Goal: Check status: Check status

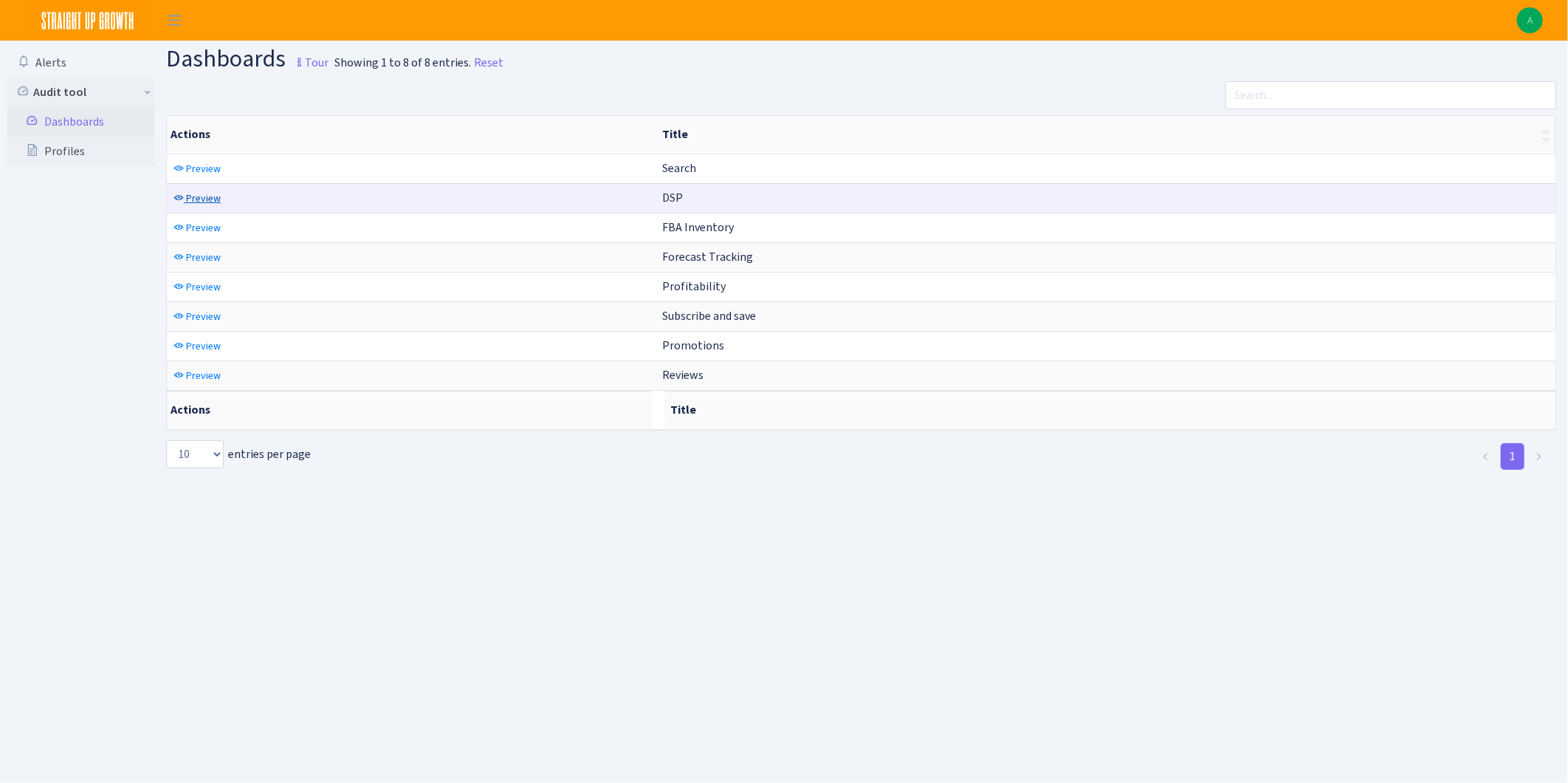
click at [185, 191] on link "Preview" at bounding box center [197, 198] width 55 height 23
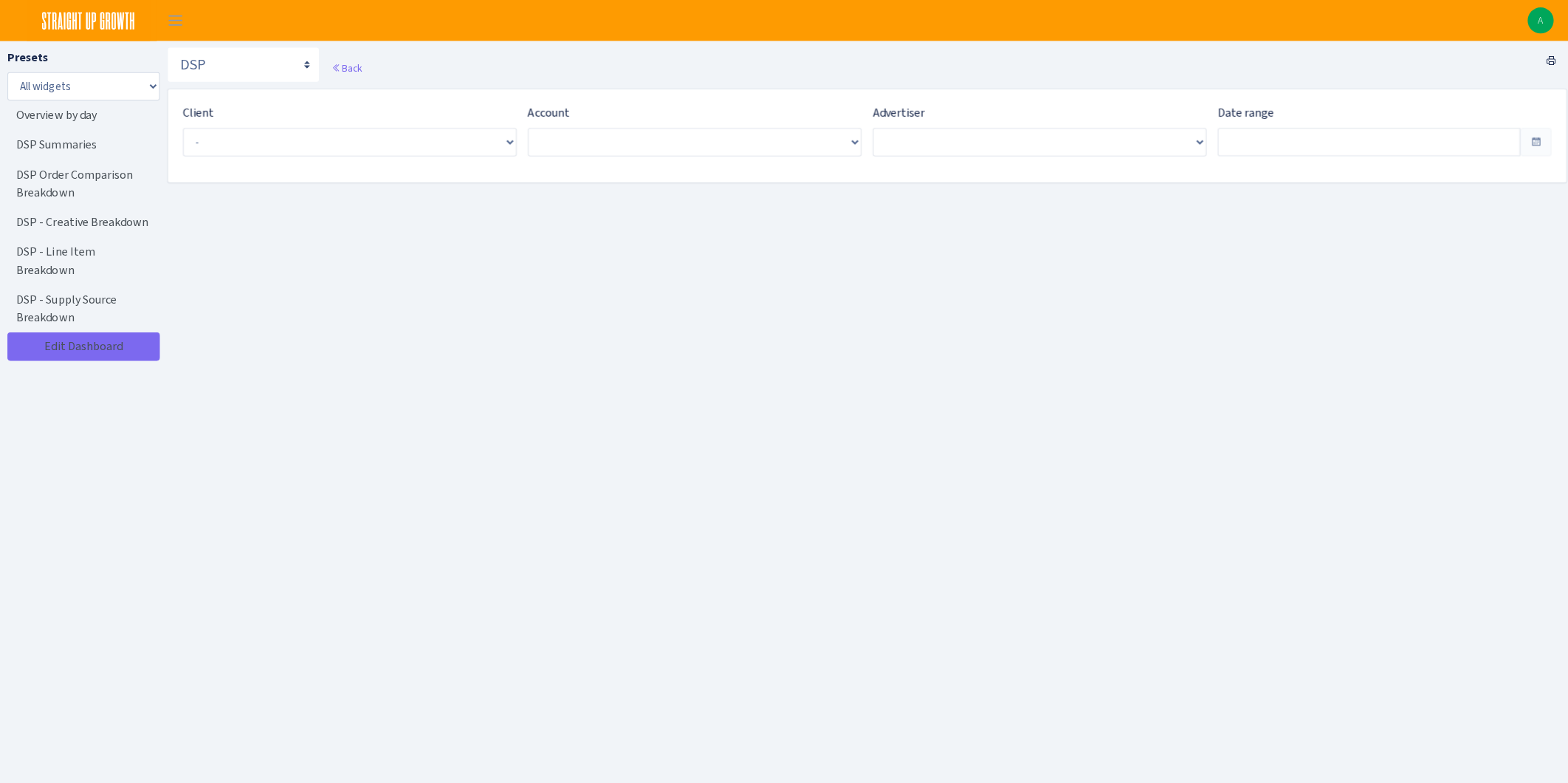
type input "[DATE] - [DATE]"
click at [287, 136] on span "Select an entry" at bounding box center [341, 140] width 300 height 15
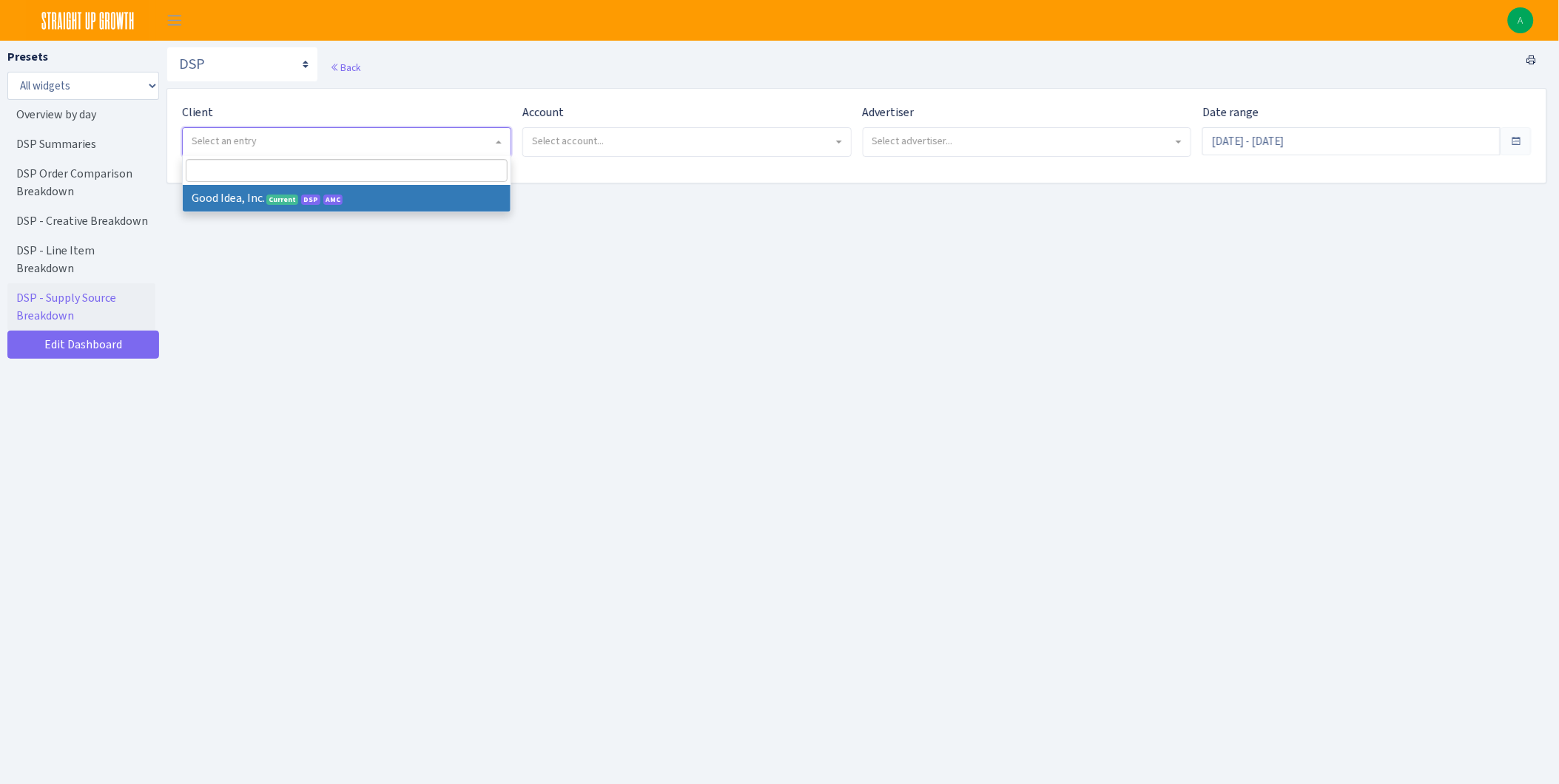
select select "200"
select select
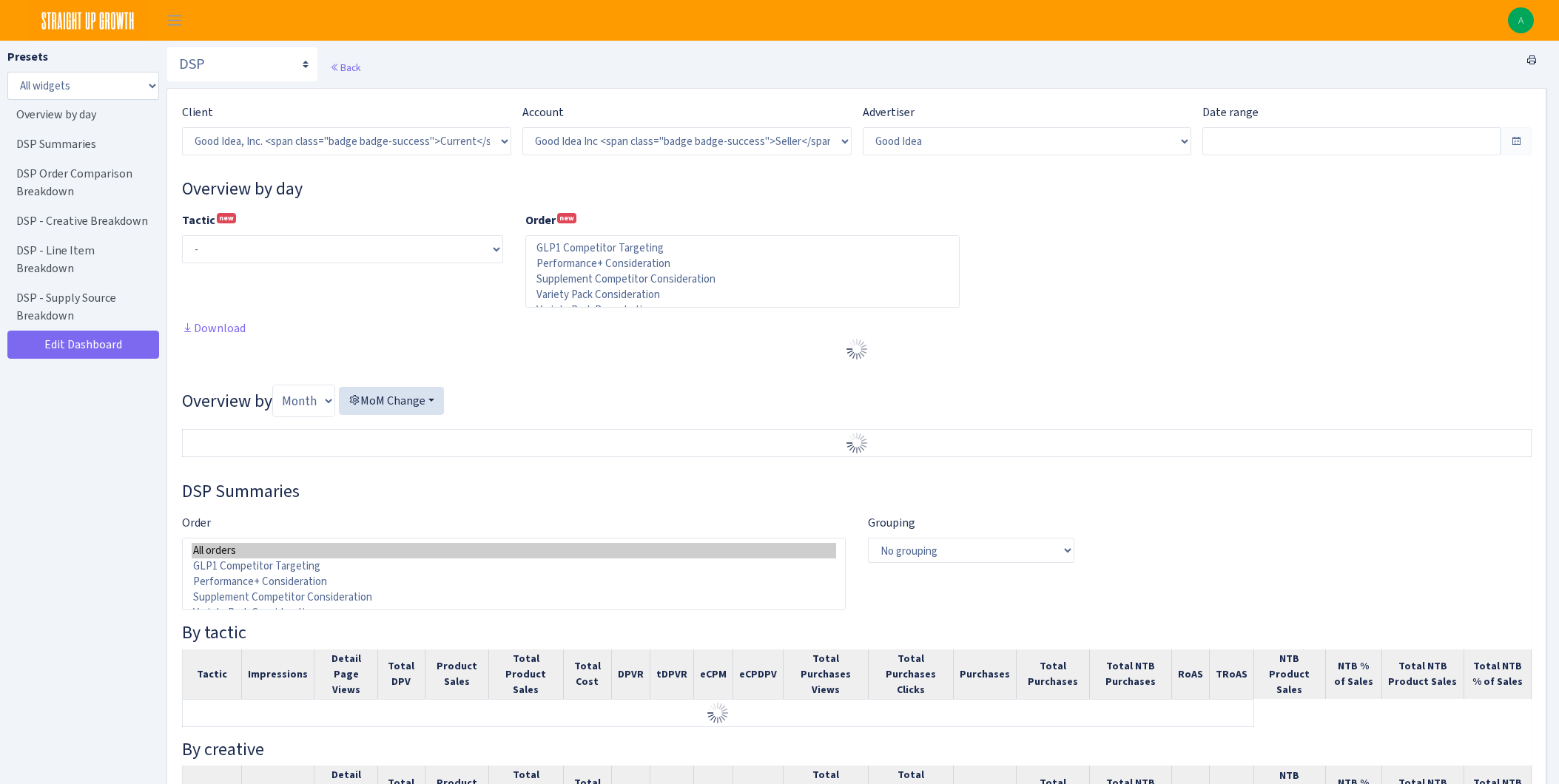
select select "2070955144202371"
select select "583876565419656403"
select select
type input "Aug 5, 2025 - Sep 3, 2025"
type input "Jul 6, 2025 - Aug 4, 2025"
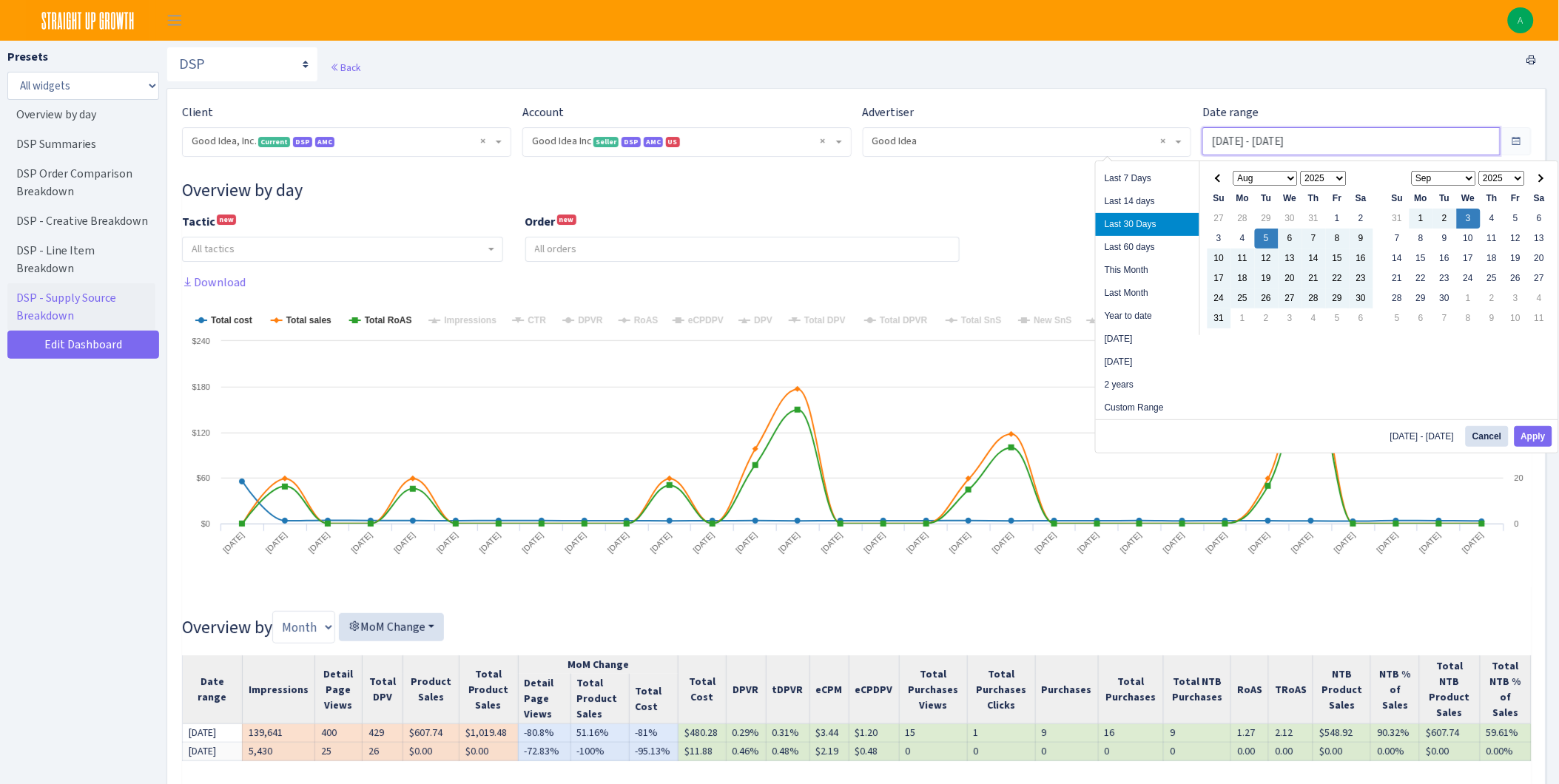
click at [1305, 129] on input "Aug 5, 2025 - Sep 3, 2025" at bounding box center [1352, 141] width 298 height 28
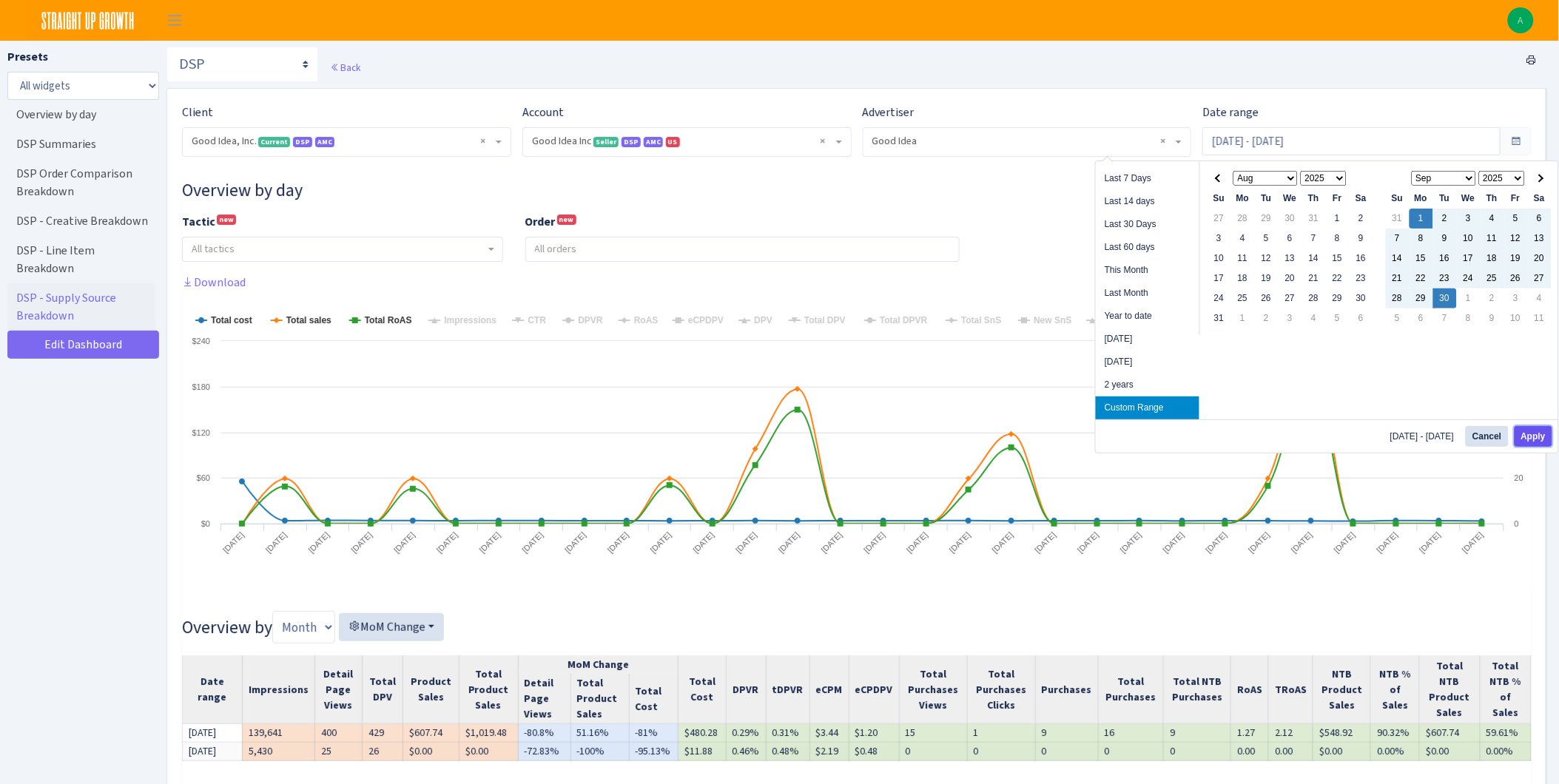
click at [1534, 431] on button "Apply" at bounding box center [1532, 436] width 37 height 21
type input "Sep 1, 2025 - Sep 30, 2025"
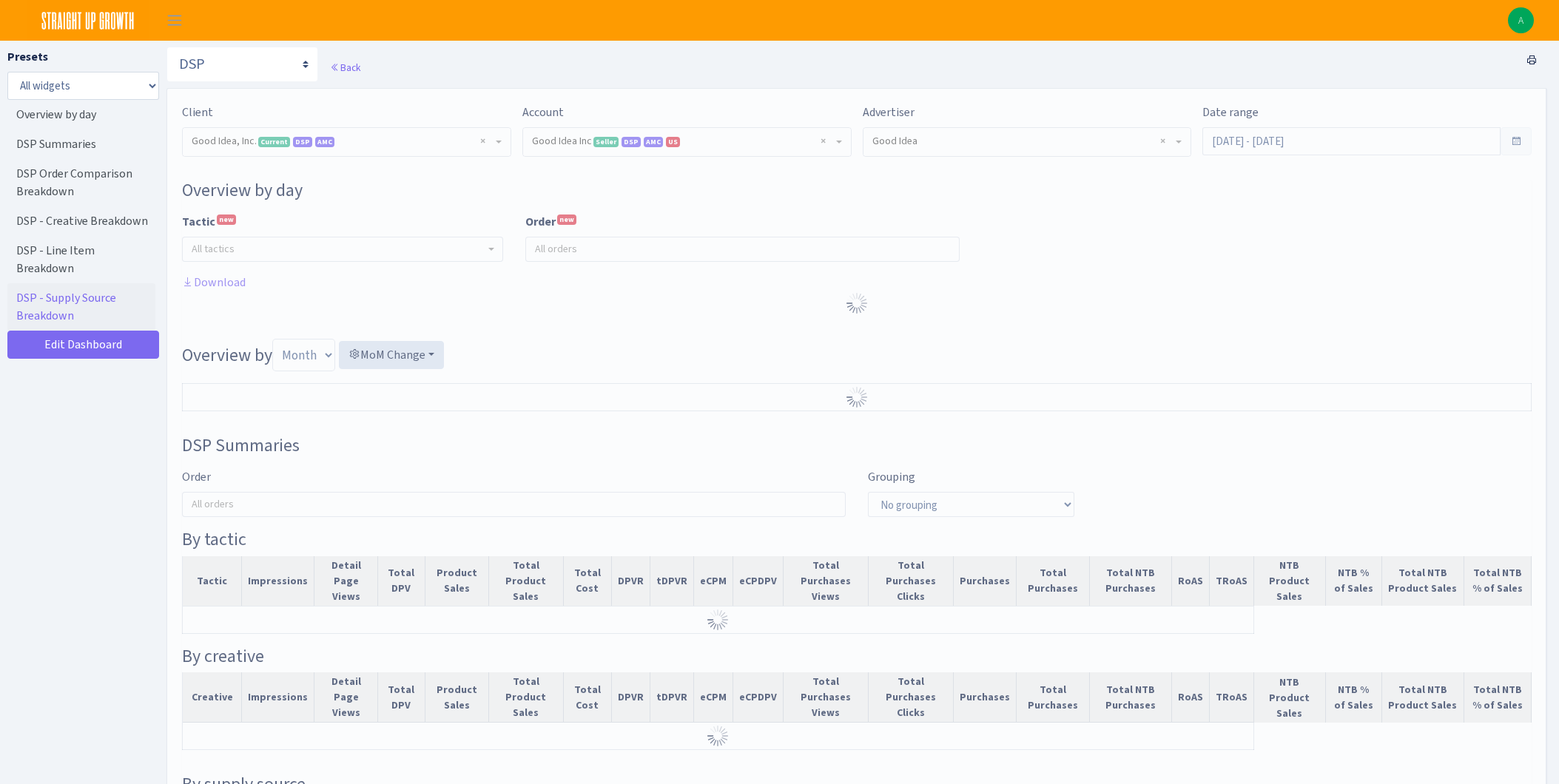
select select "2070955144202371"
select select "583876565419656403"
select select
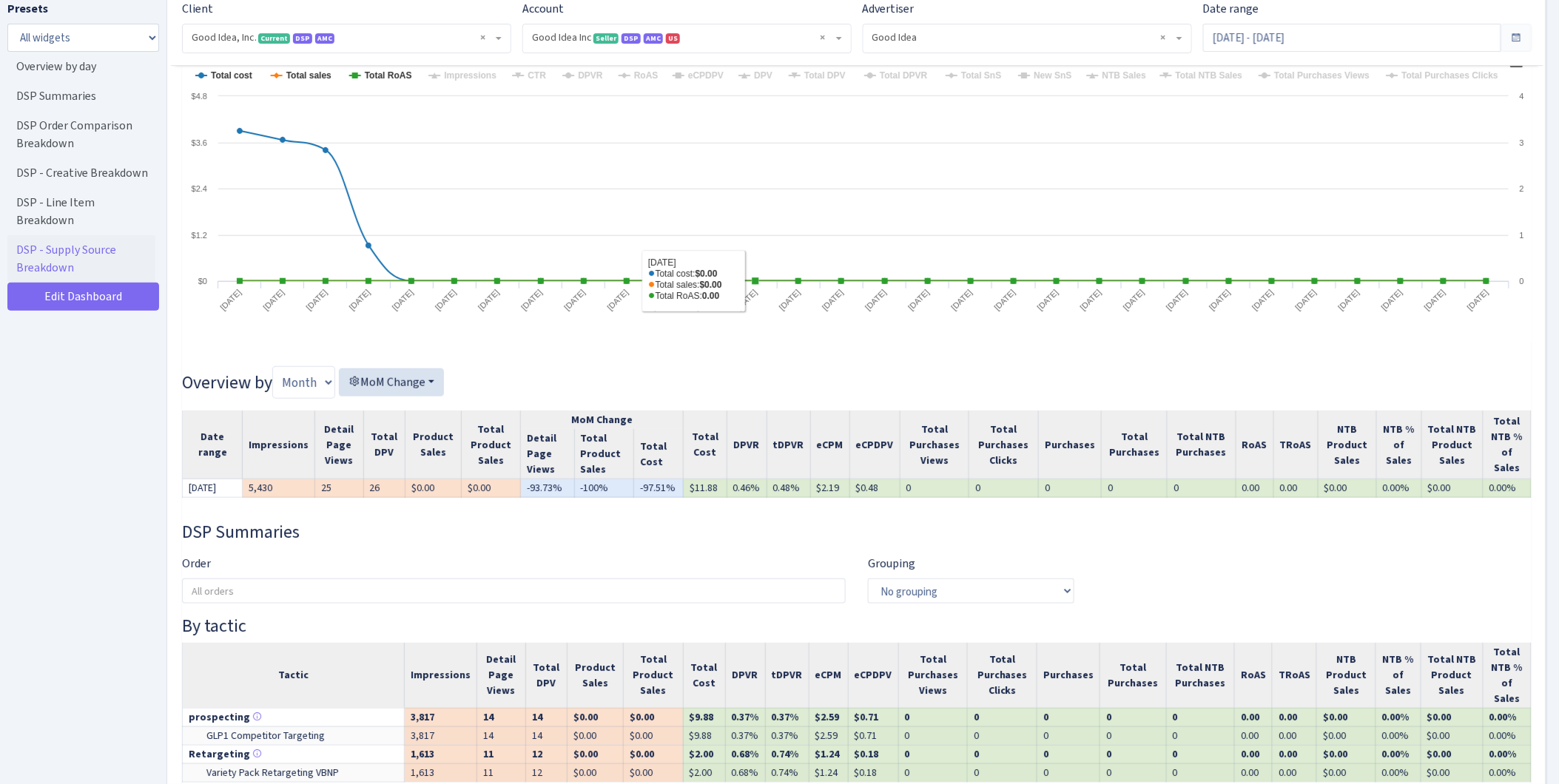
scroll to position [246, 0]
click at [1241, 46] on input "Sep 1, 2025 - Sep 30, 2025" at bounding box center [1352, 37] width 298 height 28
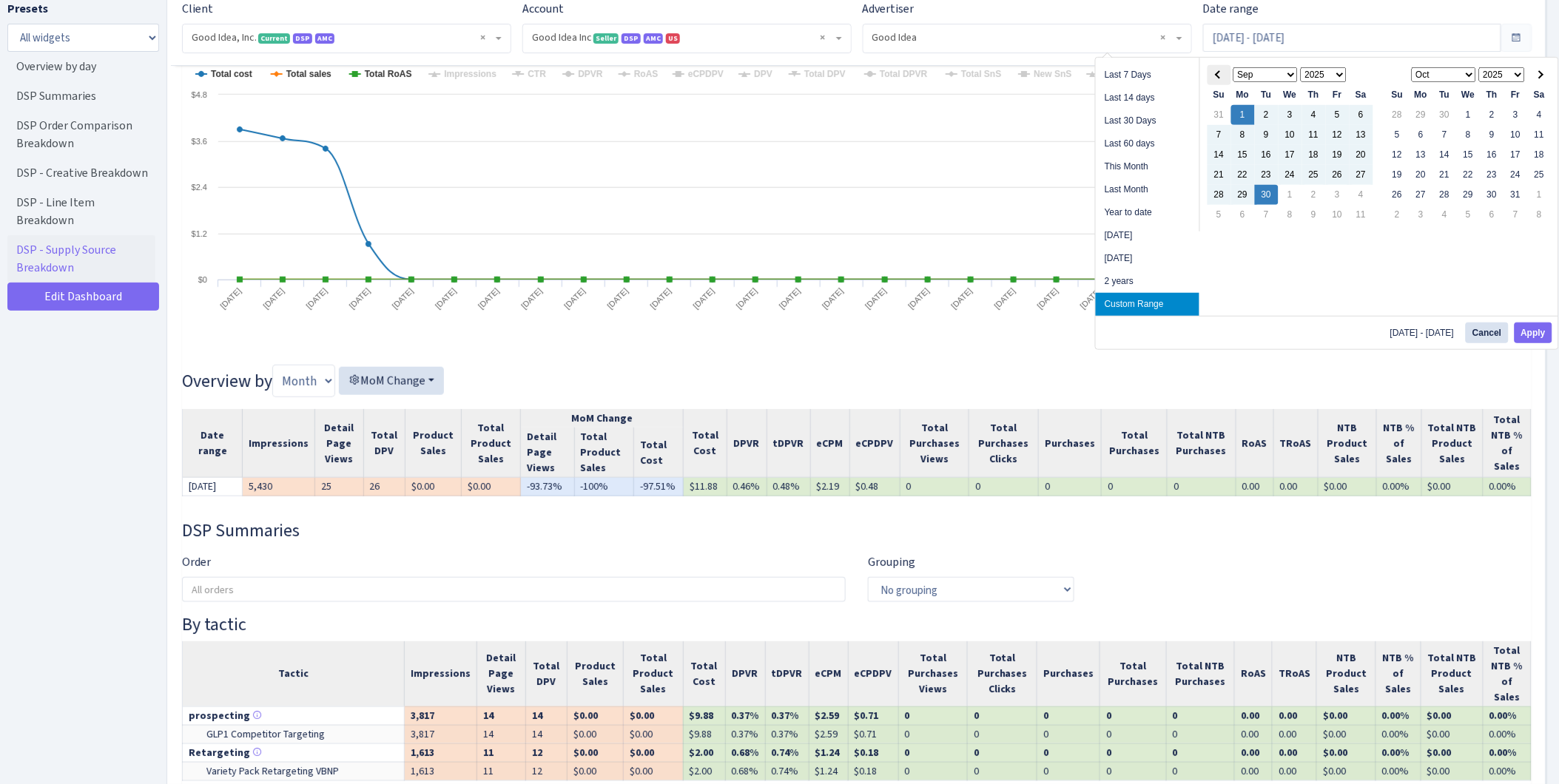
click at [1219, 82] on th at bounding box center [1219, 75] width 23 height 20
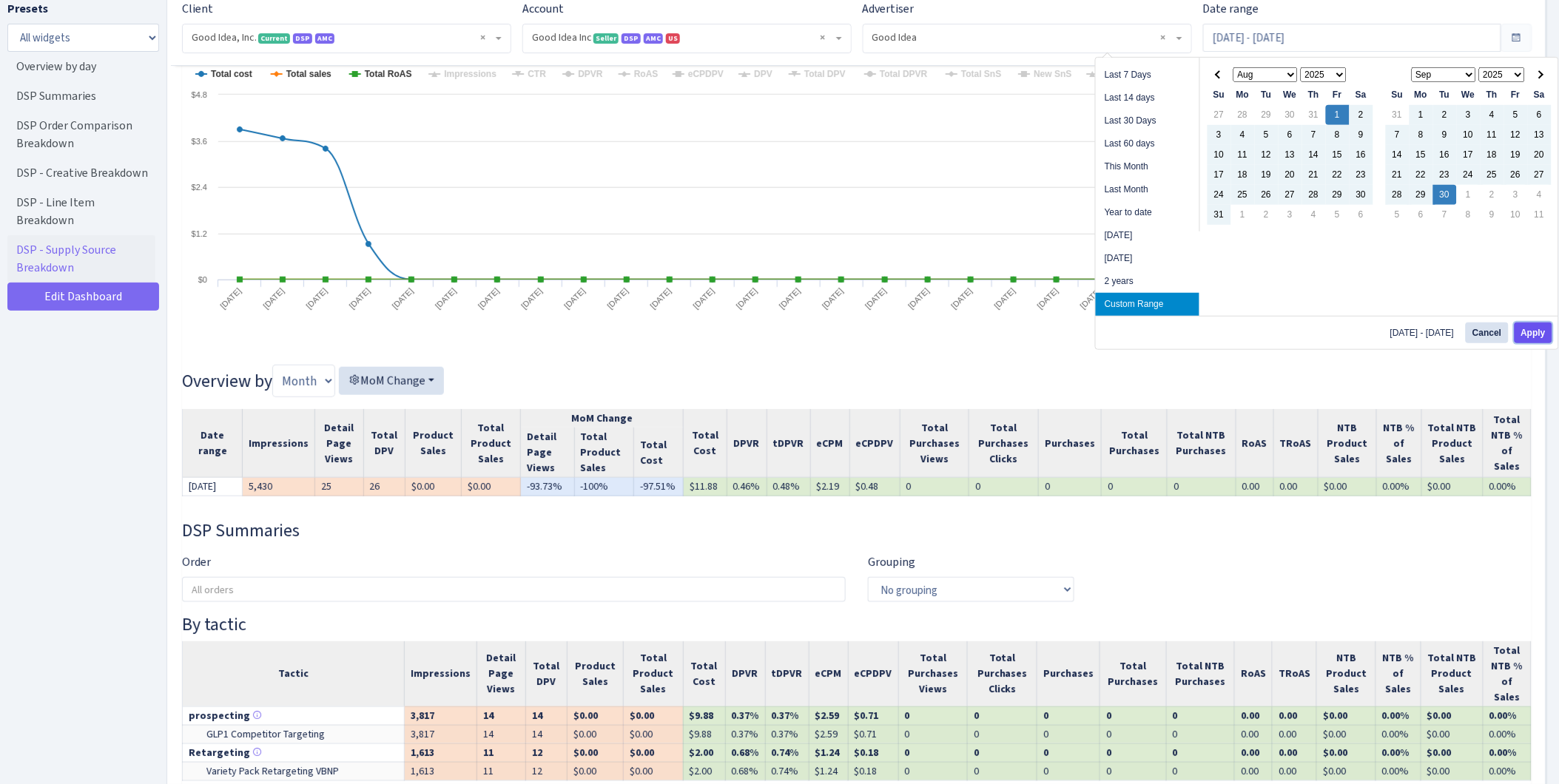
click at [1533, 329] on button "Apply" at bounding box center [1532, 333] width 37 height 21
type input "[DATE] - [DATE]"
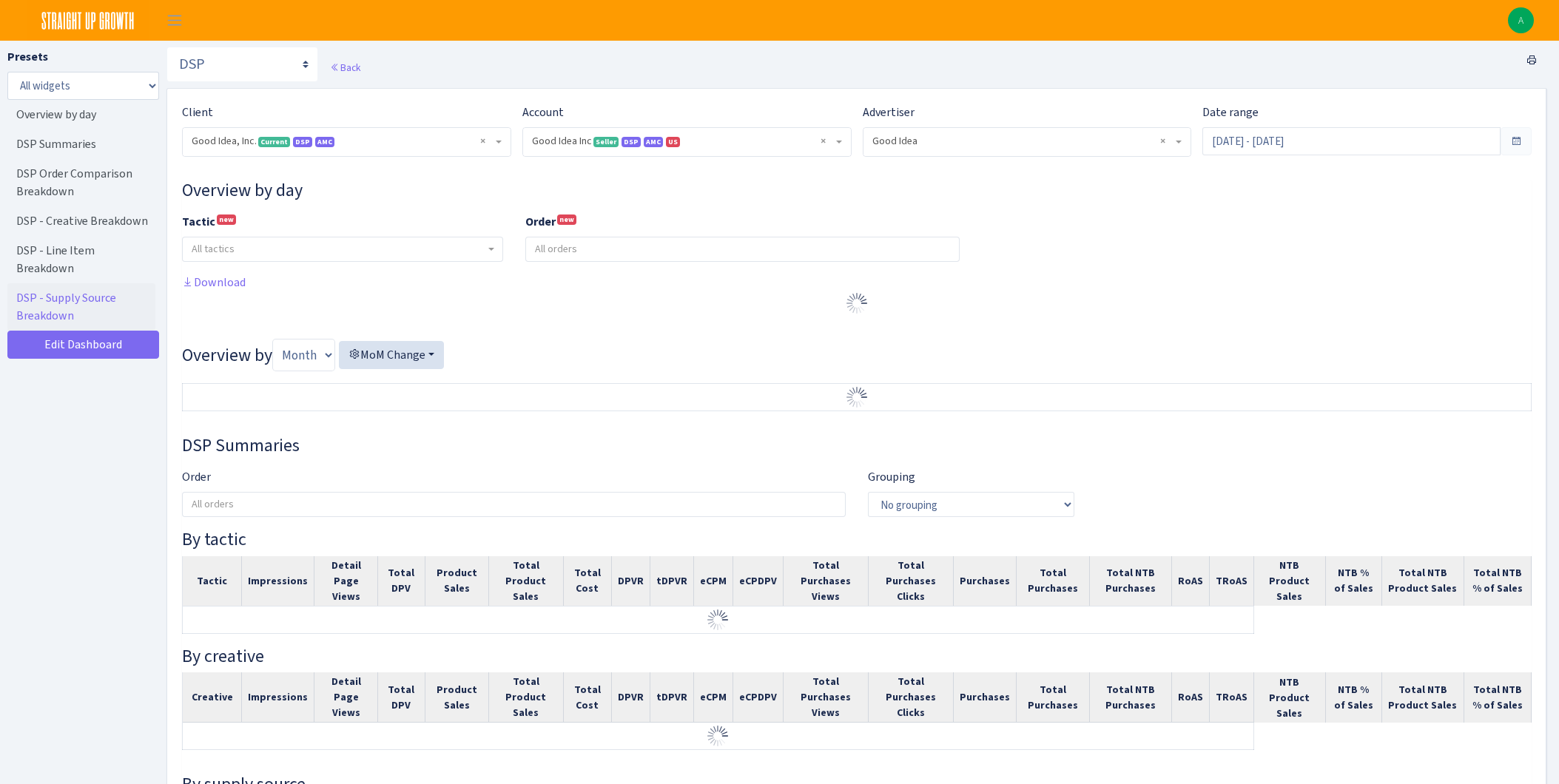
select select "2070955144202371"
select select "583876565419656403"
select select
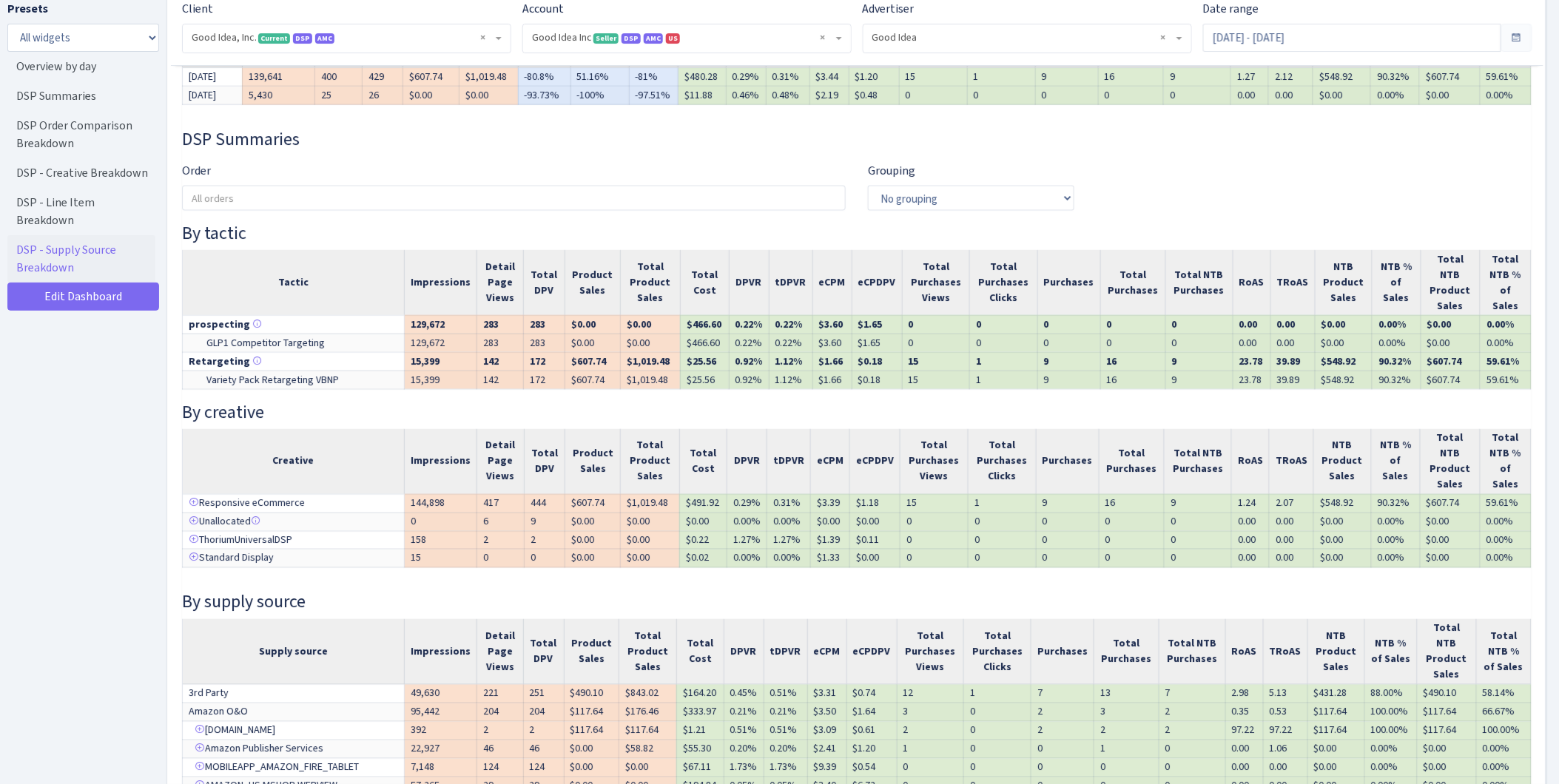
scroll to position [657, 0]
